Goal: Task Accomplishment & Management: Manage account settings

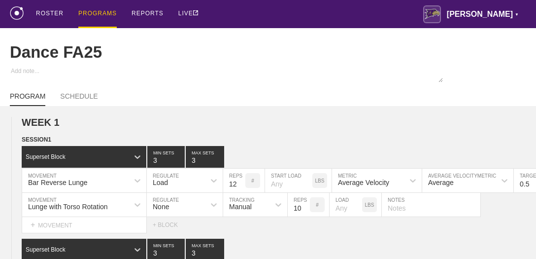
drag, startPoint x: 0, startPoint y: 0, endPoint x: 485, endPoint y: 129, distance: 502.2
click at [97, 12] on div "PROGRAMS" at bounding box center [97, 14] width 38 height 28
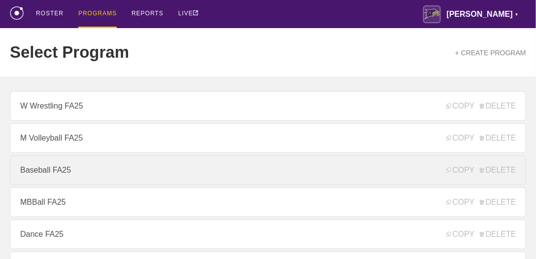
click at [67, 169] on link "Baseball FA25" at bounding box center [268, 170] width 516 height 30
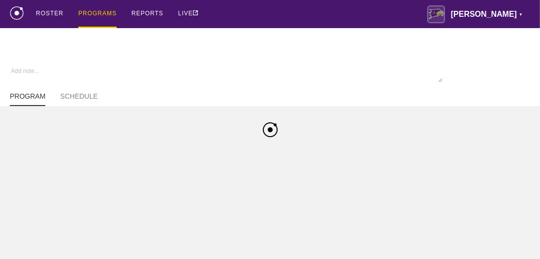
type textarea "x"
type input "Baseball FA25"
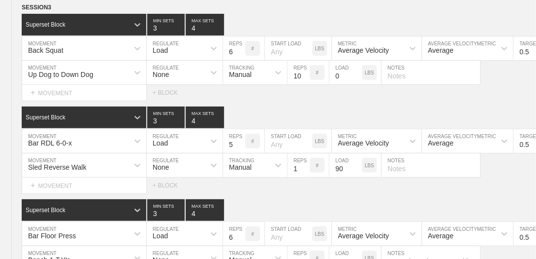
scroll to position [6693, 0]
